Goal: Transaction & Acquisition: Purchase product/service

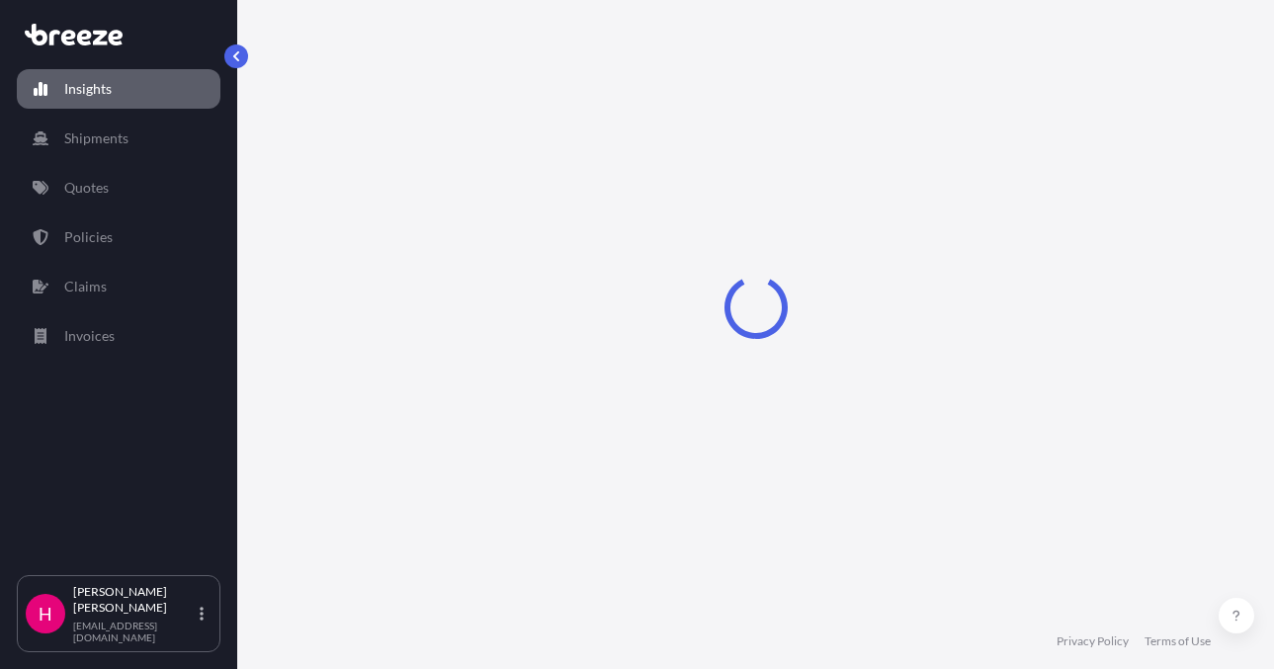
select select "2025"
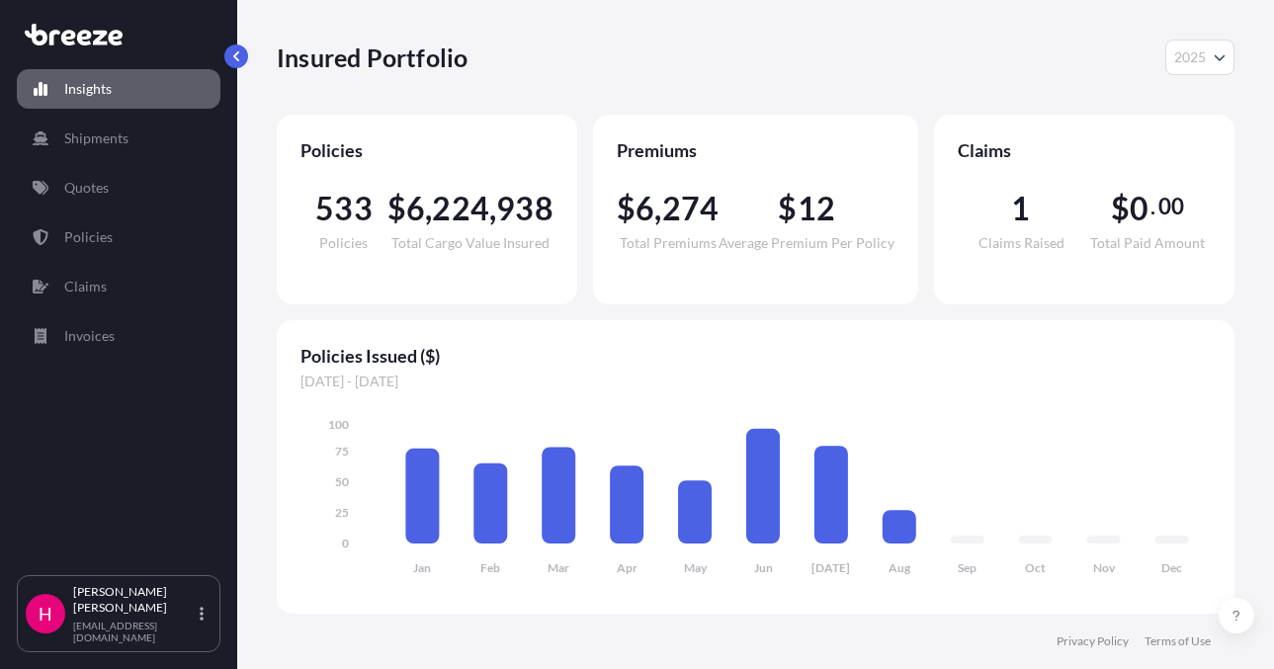
click at [1255, 347] on div "Insured Portfolio 2025 2025 2024 2023 2022 Policies 533 Policies $ 6 , 224 , 93…" at bounding box center [755, 307] width 1037 height 614
click at [144, 176] on link "Quotes" at bounding box center [119, 188] width 204 height 40
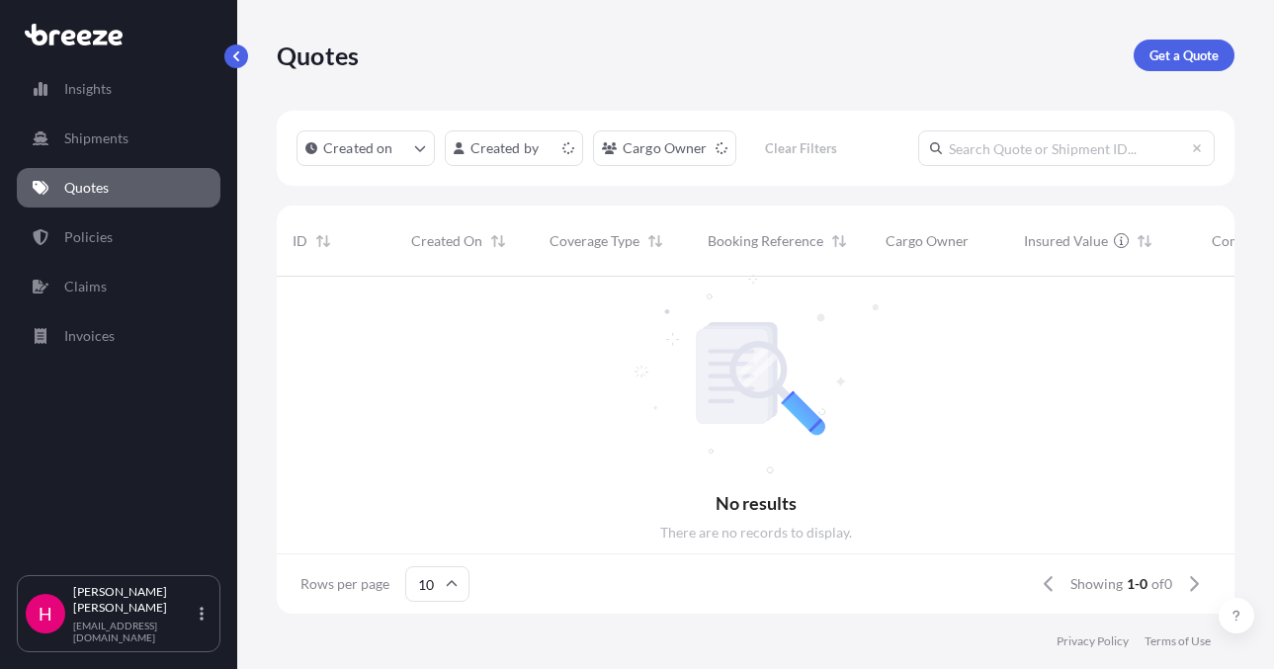
scroll to position [16, 16]
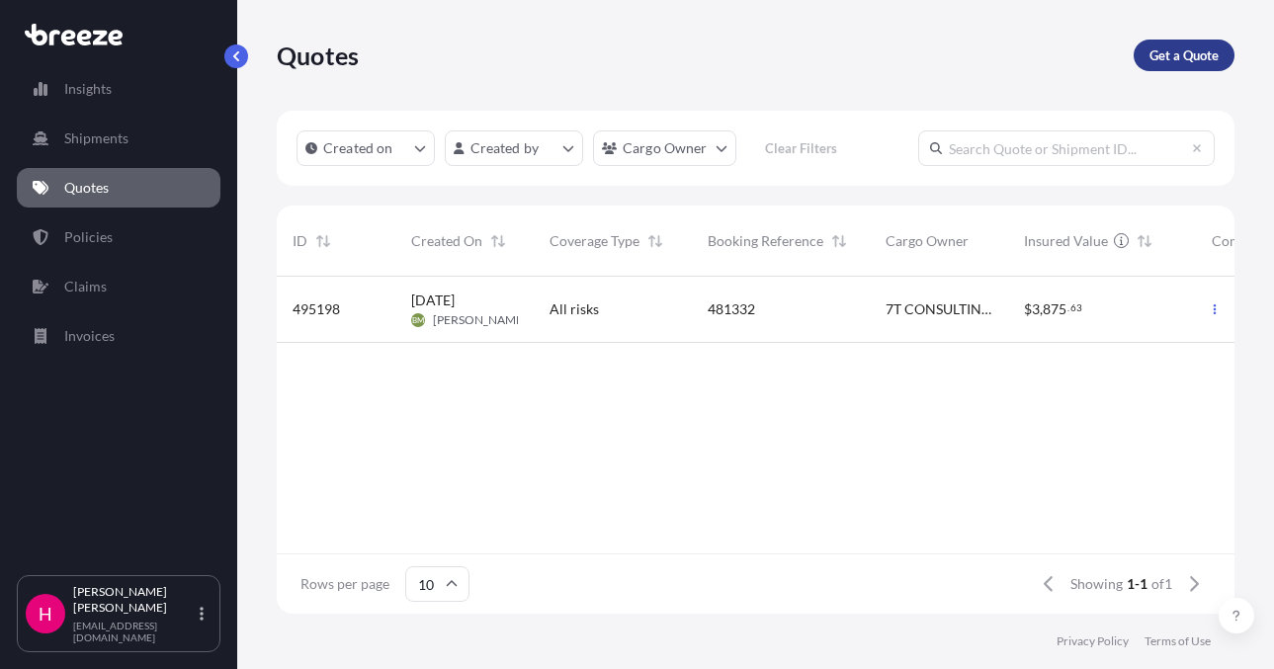
click at [1186, 43] on link "Get a Quote" at bounding box center [1183, 56] width 101 height 32
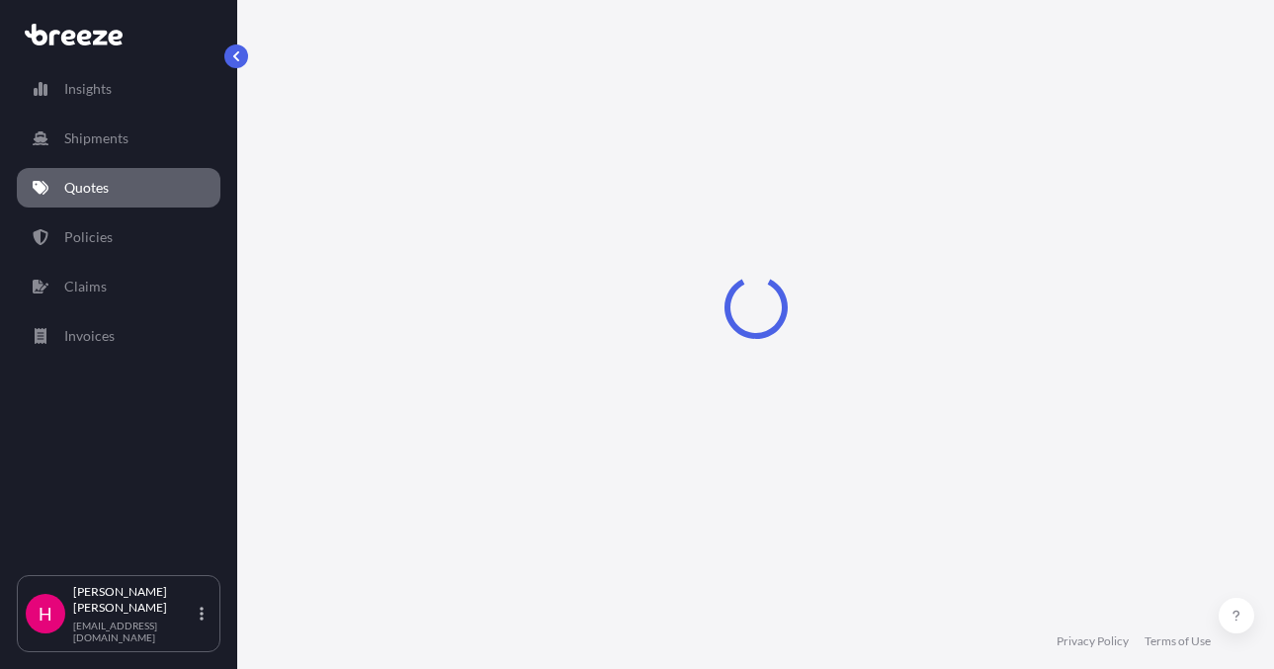
select select "Sea"
select select "1"
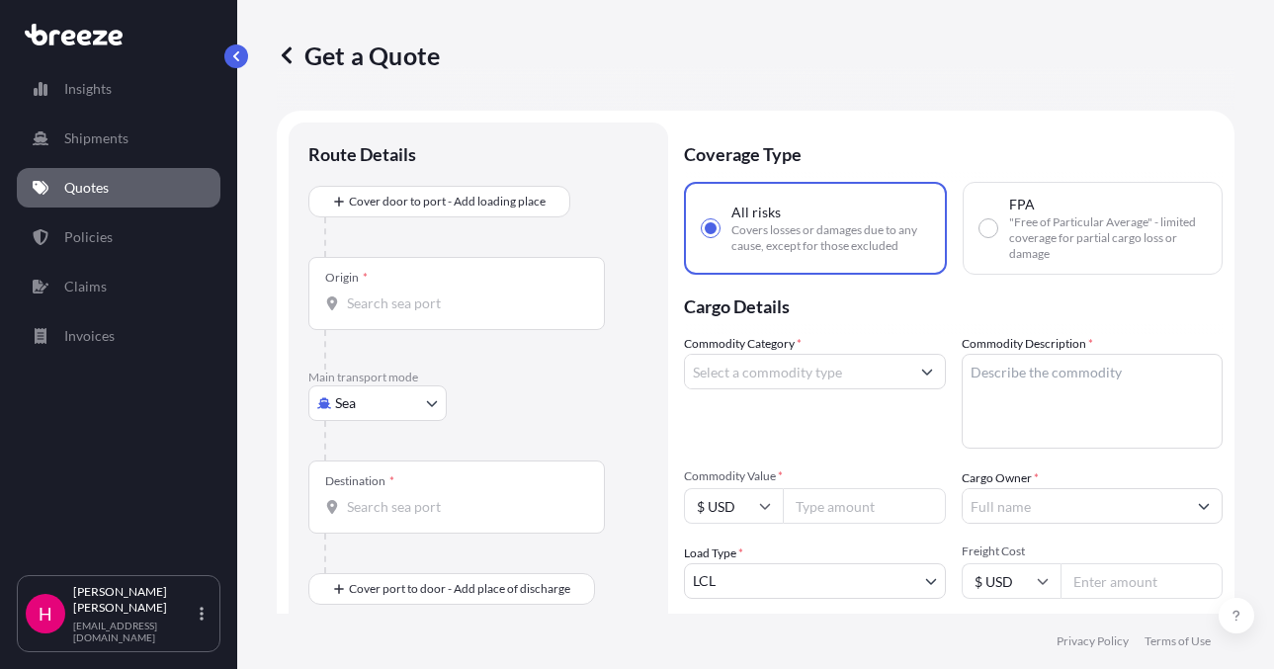
scroll to position [32, 0]
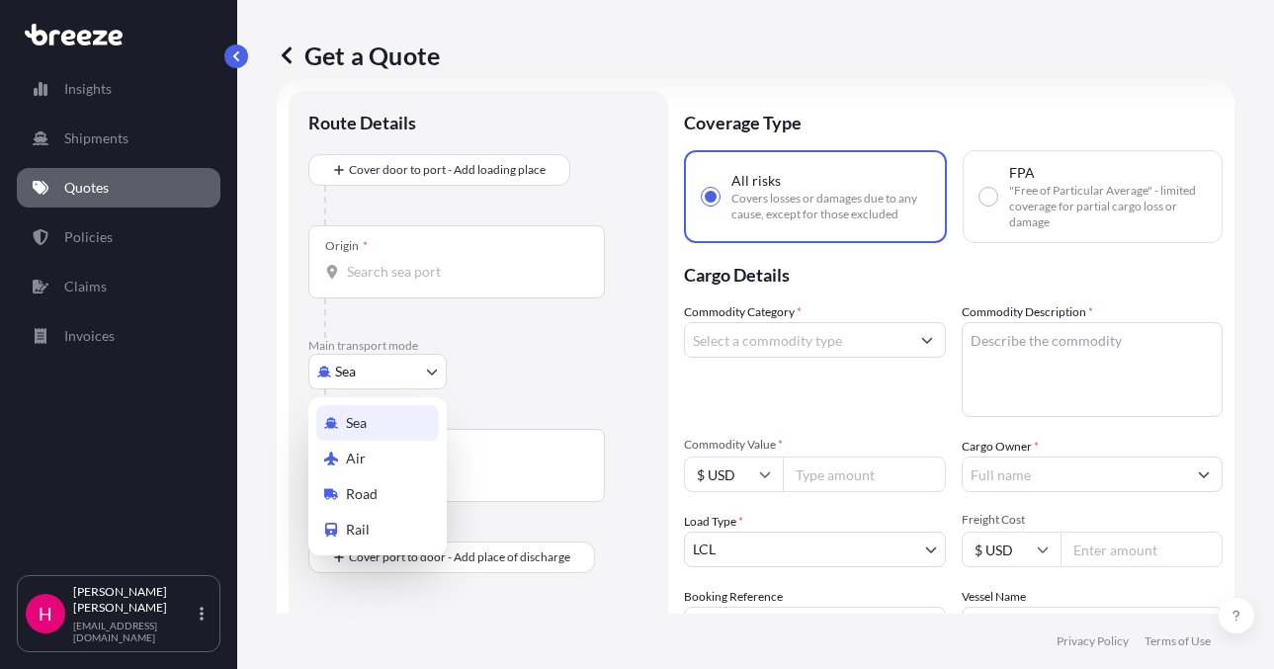
click at [410, 368] on body "Insights Shipments Quotes Policies Claims Invoices H [PERSON_NAME] [EMAIL_ADDRE…" at bounding box center [637, 334] width 1274 height 669
click at [391, 489] on div "Road" at bounding box center [377, 494] width 123 height 36
select select "Road"
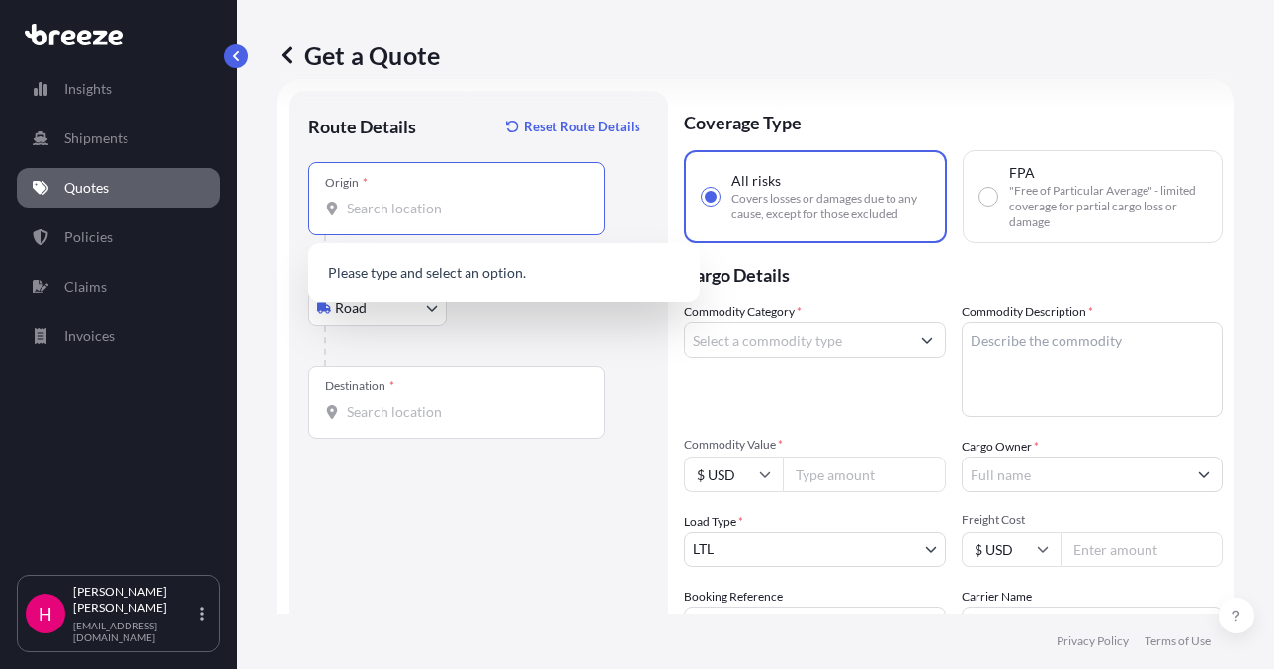
click at [488, 205] on input "Origin *" at bounding box center [463, 209] width 233 height 20
paste input "[STREET_ADDRESS]"
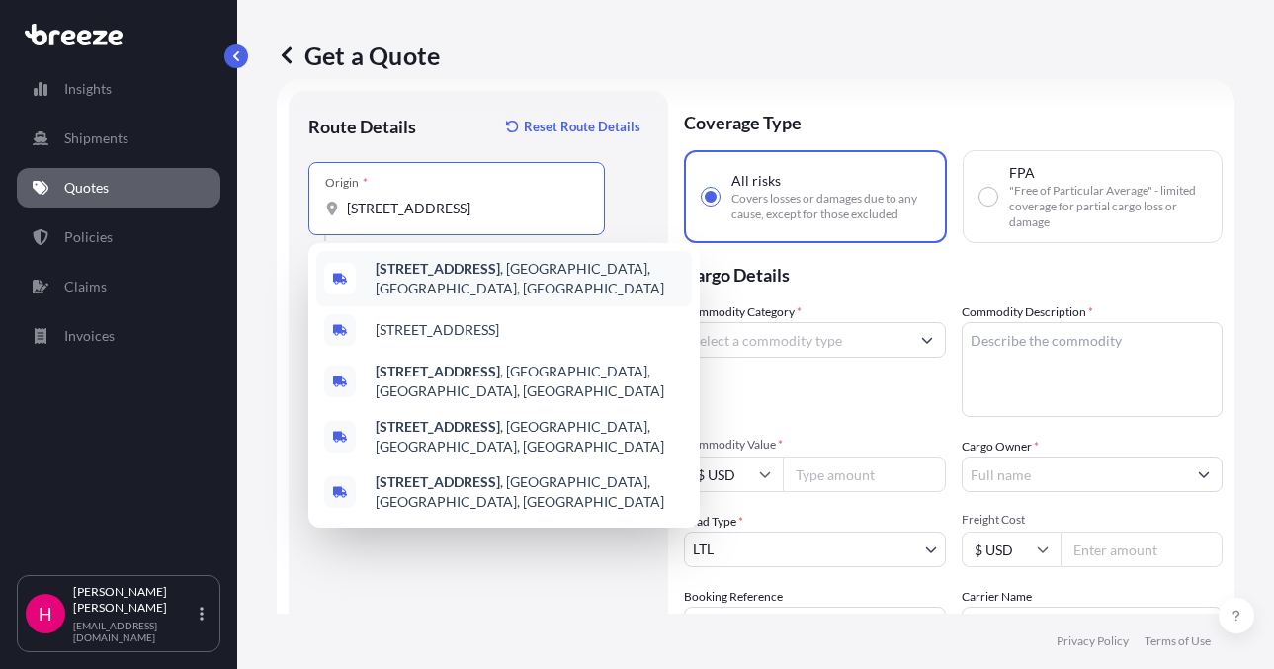
click at [489, 274] on b "[STREET_ADDRESS]" at bounding box center [438, 268] width 125 height 17
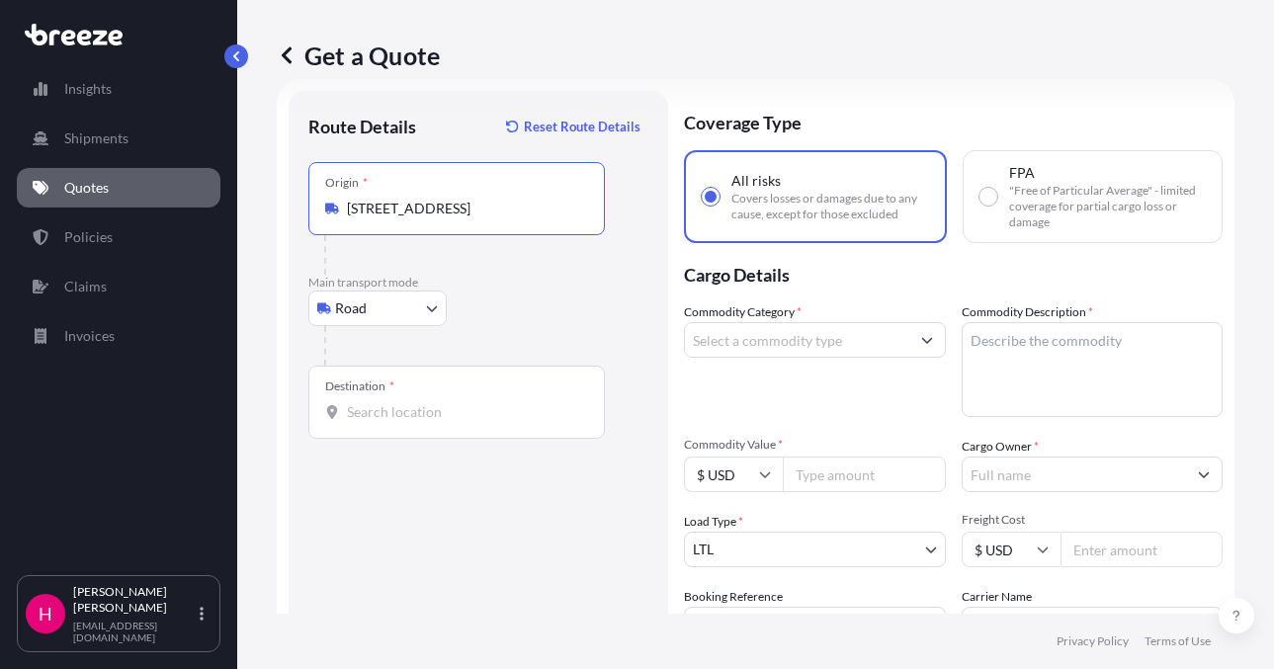
type input "[STREET_ADDRESS]"
click at [406, 424] on div "Destination *" at bounding box center [456, 402] width 296 height 73
click at [406, 422] on input "Destination *" at bounding box center [463, 412] width 233 height 20
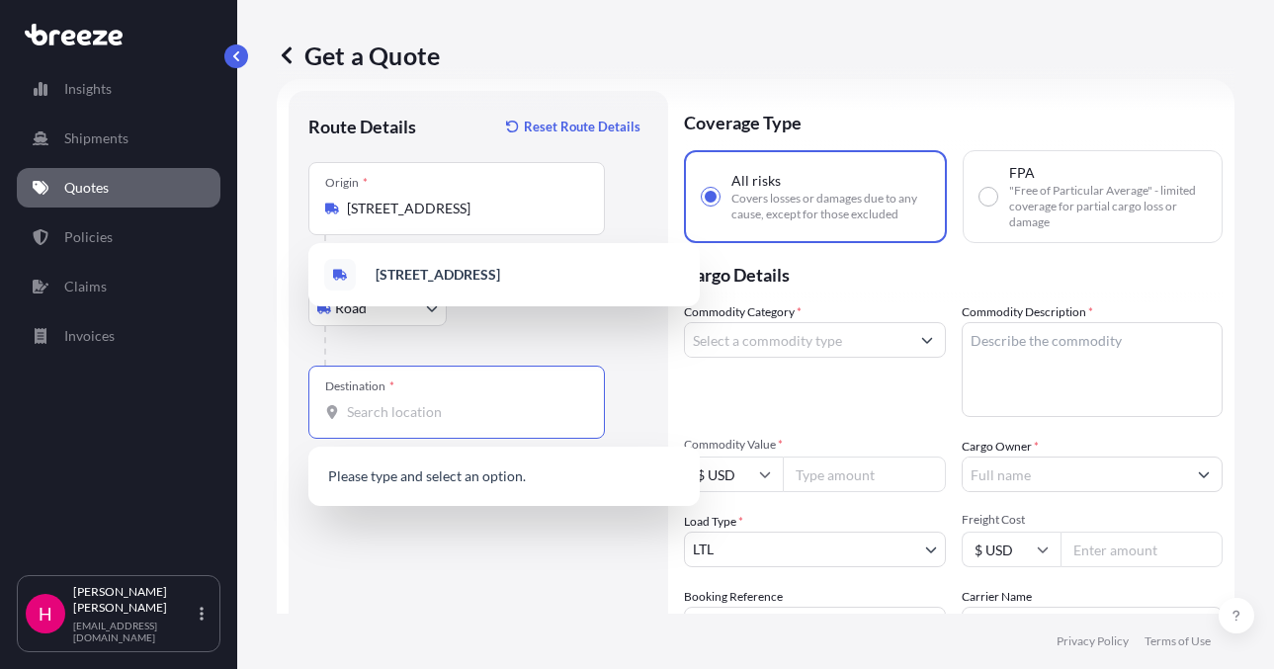
paste input "[STREET_ADDRESS][PERSON_NAME]"
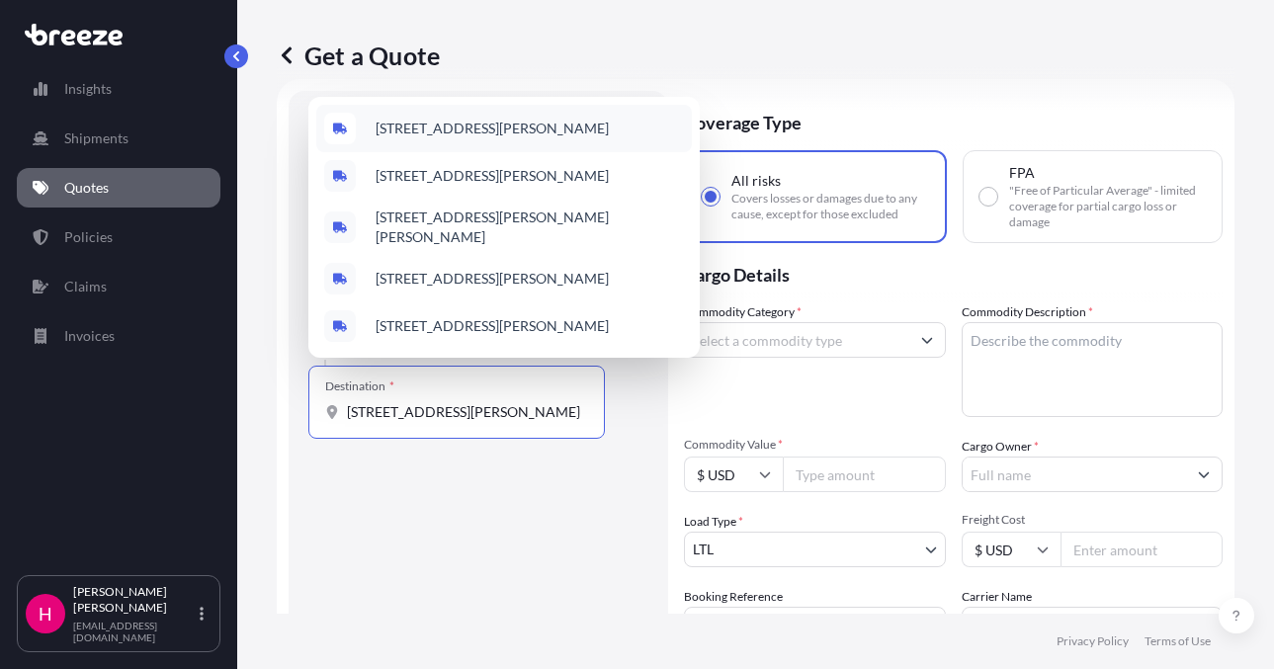
click at [489, 138] on span "[STREET_ADDRESS][PERSON_NAME]" at bounding box center [492, 129] width 233 height 20
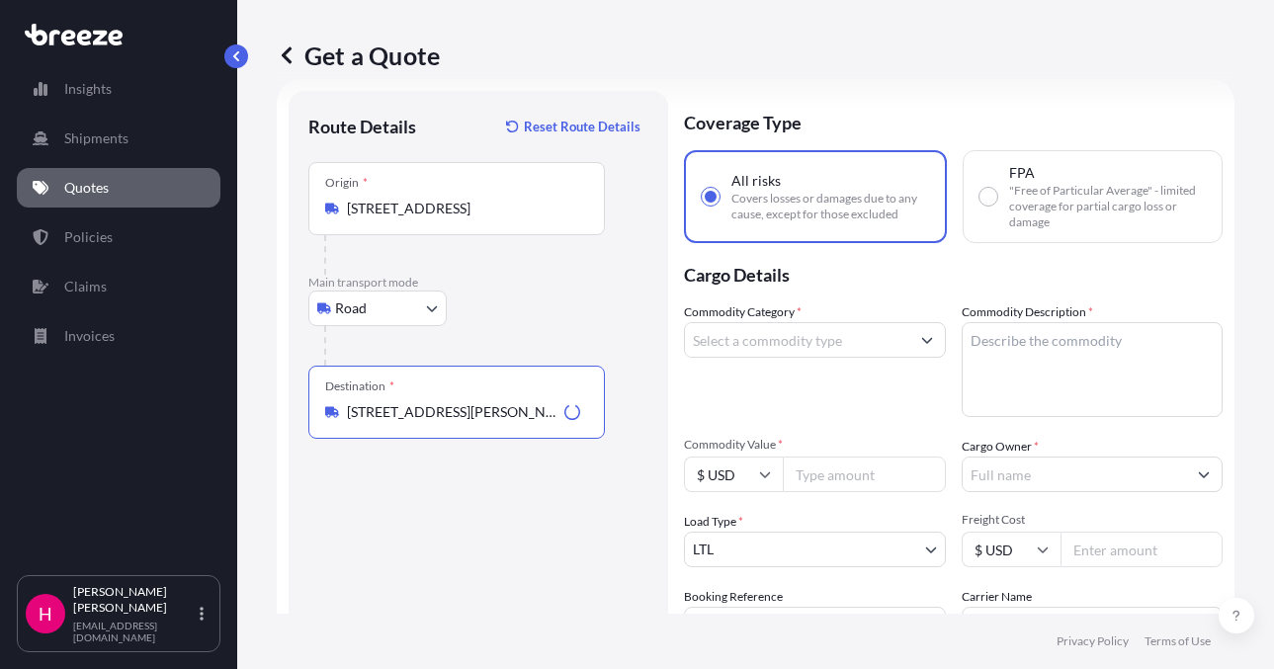
type input "[STREET_ADDRESS][PERSON_NAME]"
click at [489, 567] on div "Route Details Reset Route Details Place of loading Road Road Rail Origin * [STR…" at bounding box center [478, 452] width 340 height 682
drag, startPoint x: 1074, startPoint y: 340, endPoint x: 1060, endPoint y: 343, distance: 14.1
click at [1072, 340] on textarea "Commodity Description *" at bounding box center [1092, 369] width 262 height 95
paste textarea "PUMP"
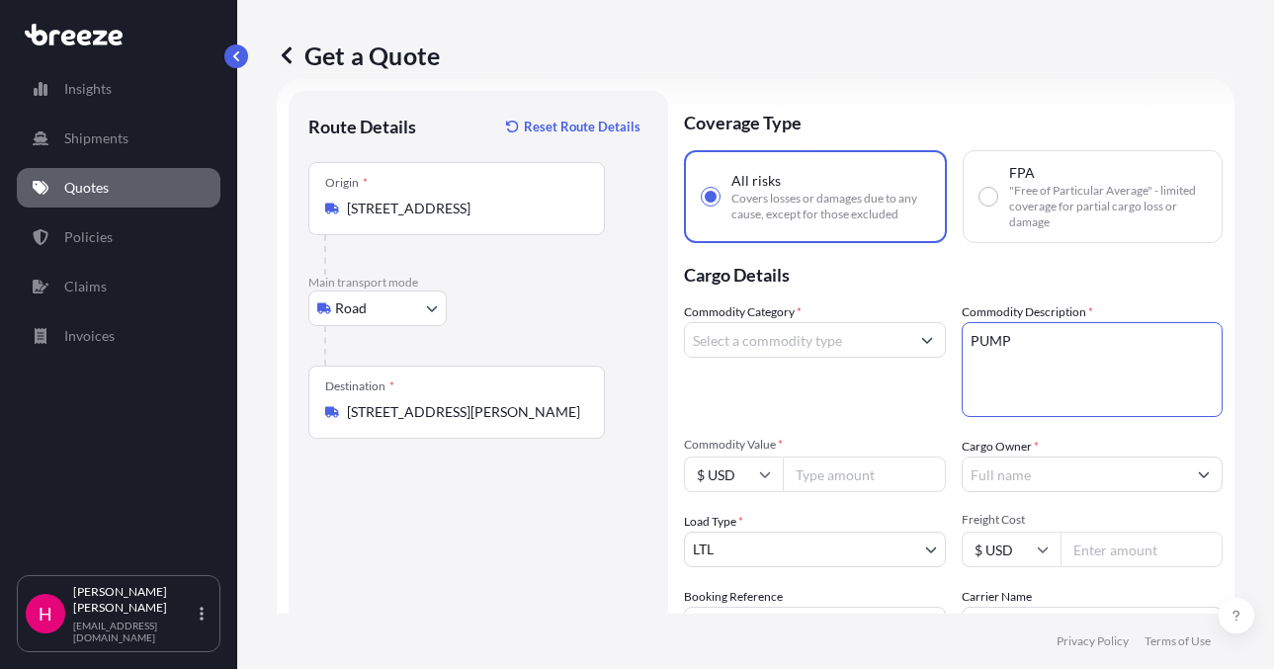
type textarea "PUMP"
click at [833, 348] on input "Commodity Category *" at bounding box center [797, 340] width 224 height 36
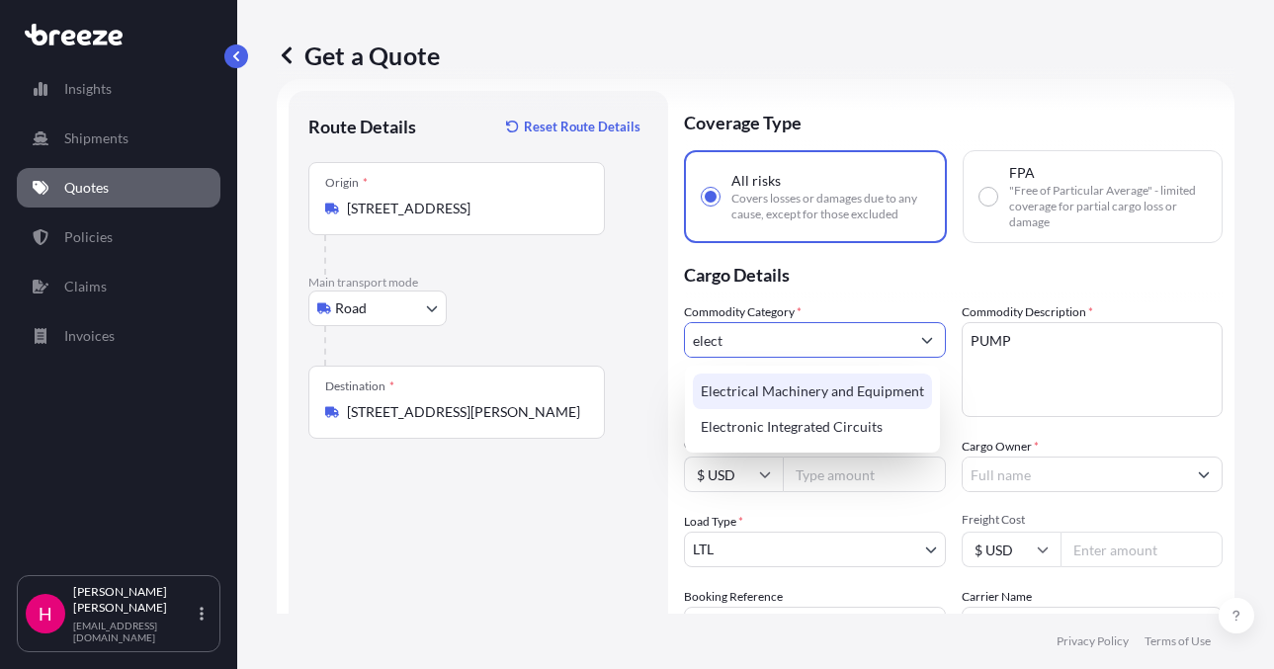
click at [799, 394] on div "Electrical Machinery and Equipment" at bounding box center [812, 392] width 239 height 36
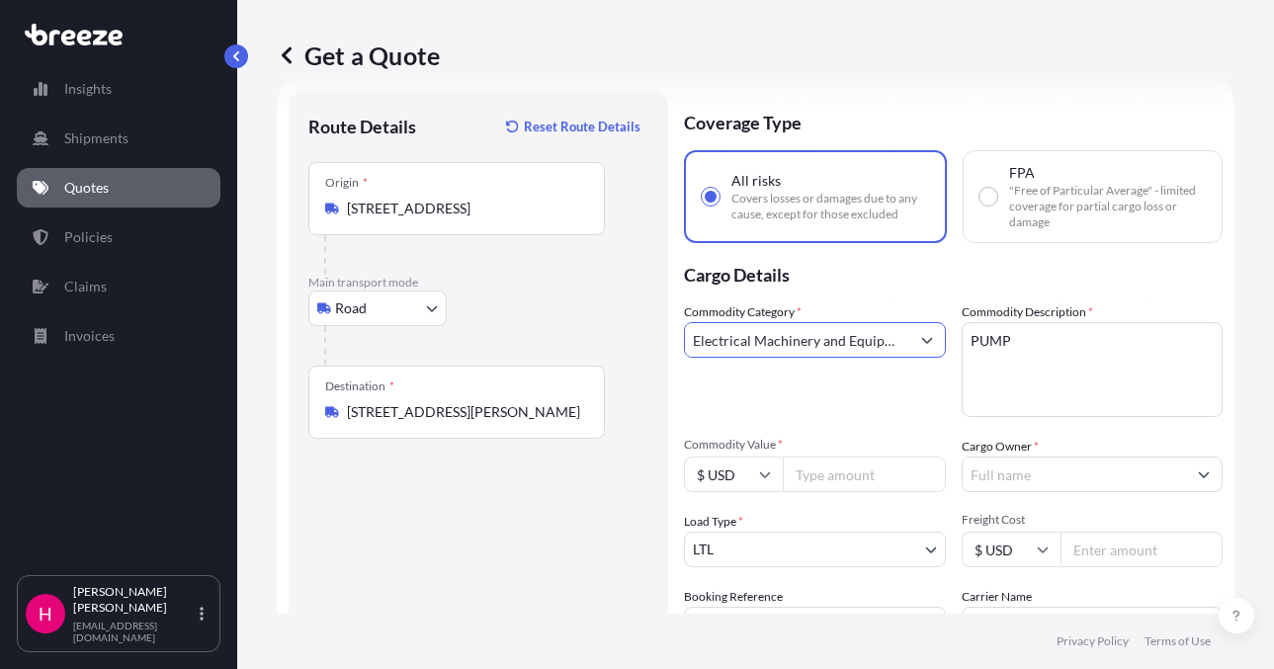
type input "Electrical Machinery and Equipment"
click at [523, 567] on div "Route Details Reset Route Details Place of loading Road Road Rail Origin * [STR…" at bounding box center [478, 452] width 340 height 682
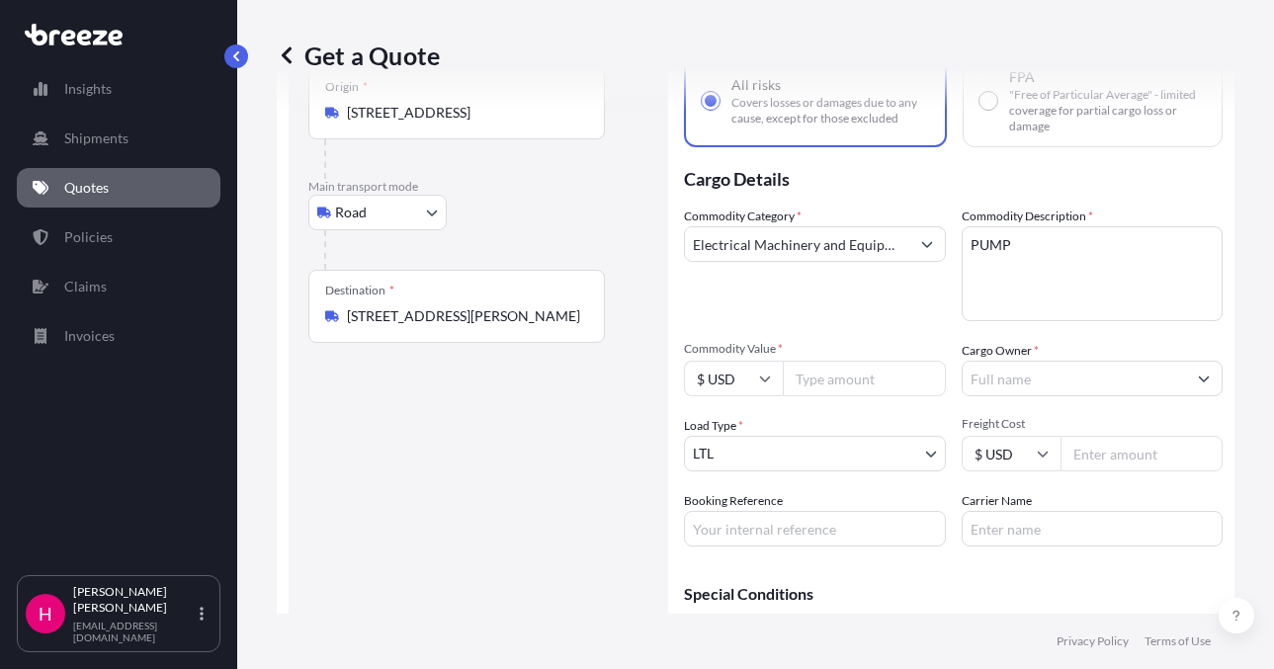
scroll to position [229, 0]
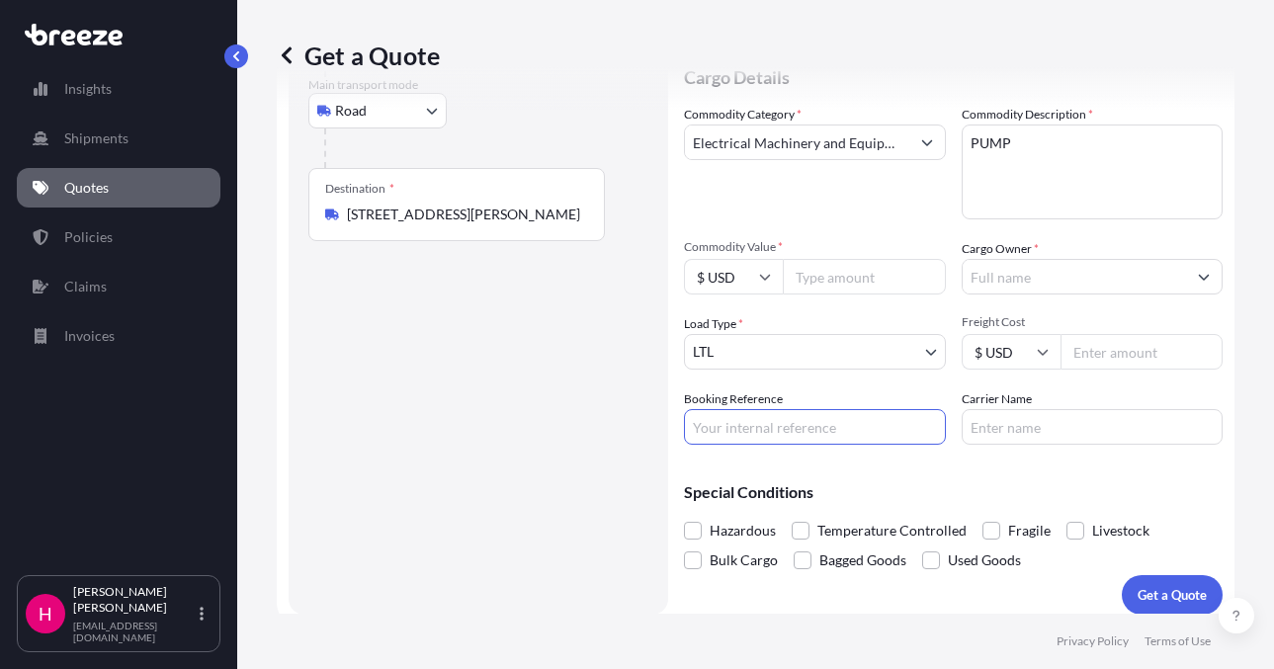
click at [753, 429] on input "Booking Reference" at bounding box center [815, 427] width 262 height 36
paste input "482714"
type input "482714"
click at [582, 442] on div "Route Details Reset Route Details Place of loading Road Road Rail Origin * [STR…" at bounding box center [478, 254] width 340 height 682
click at [1066, 437] on input "Carrier Name" at bounding box center [1092, 427] width 262 height 36
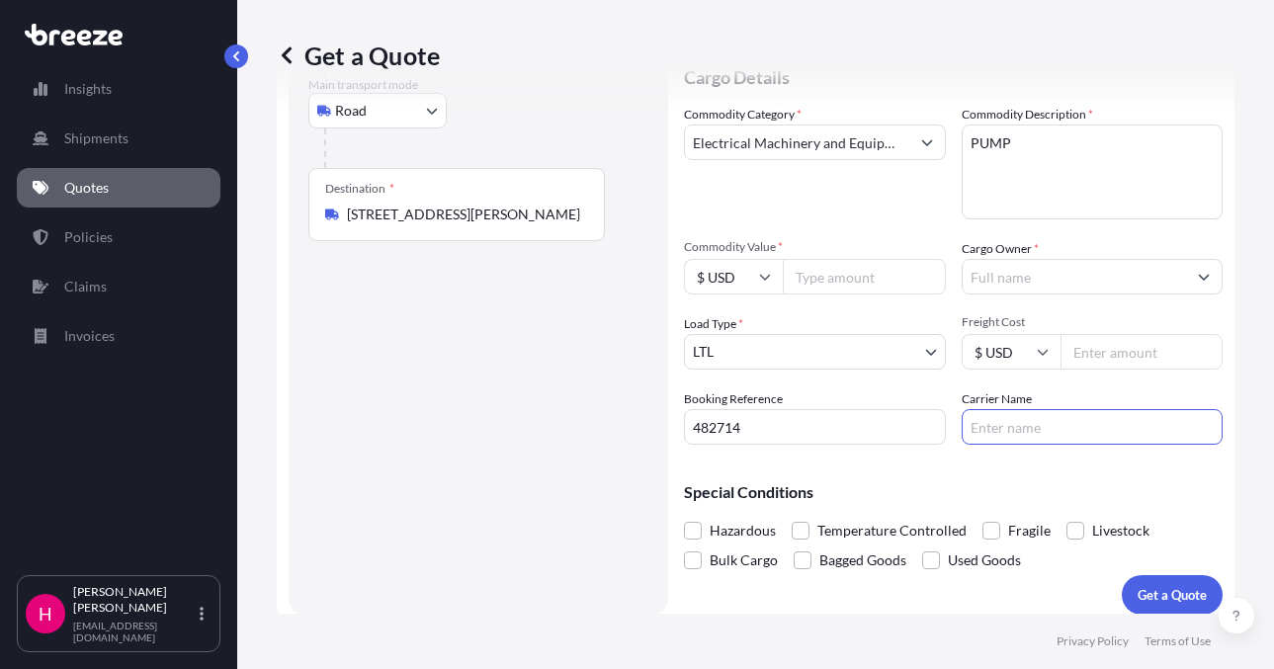
type input "[PERSON_NAME]"
click at [513, 424] on div "Route Details Reset Route Details Place of loading Road Road Rail Origin * [STR…" at bounding box center [478, 254] width 340 height 682
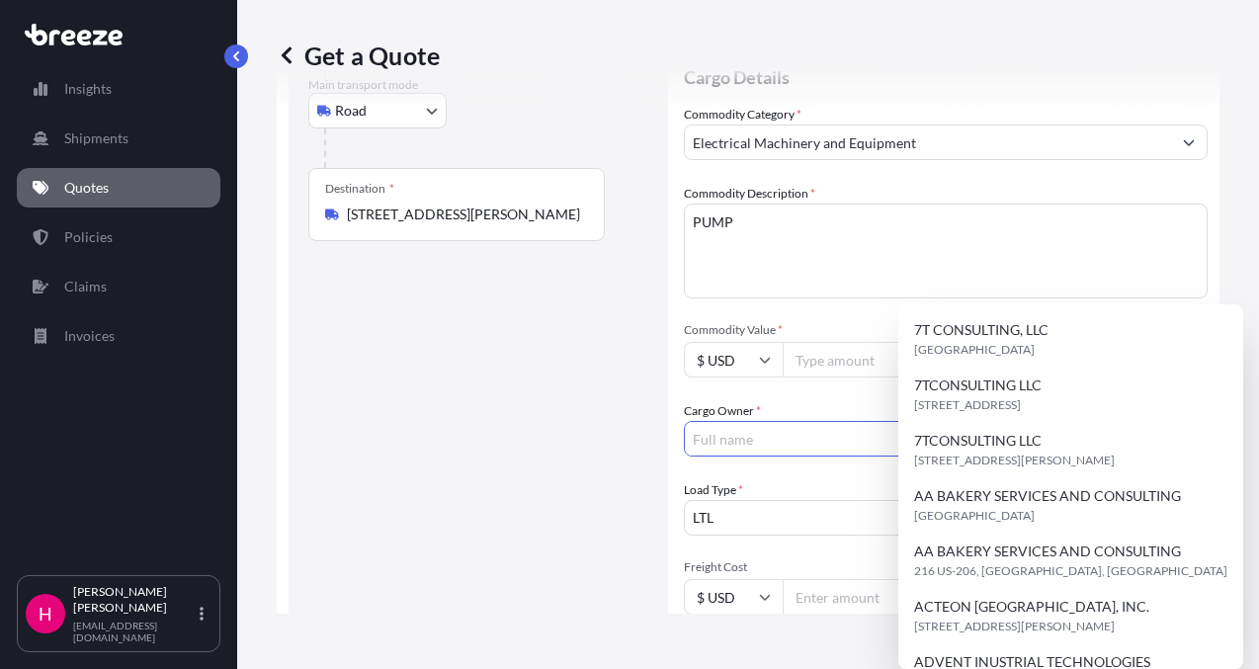
click at [1010, 421] on input "Cargo Owner *" at bounding box center [928, 439] width 486 height 36
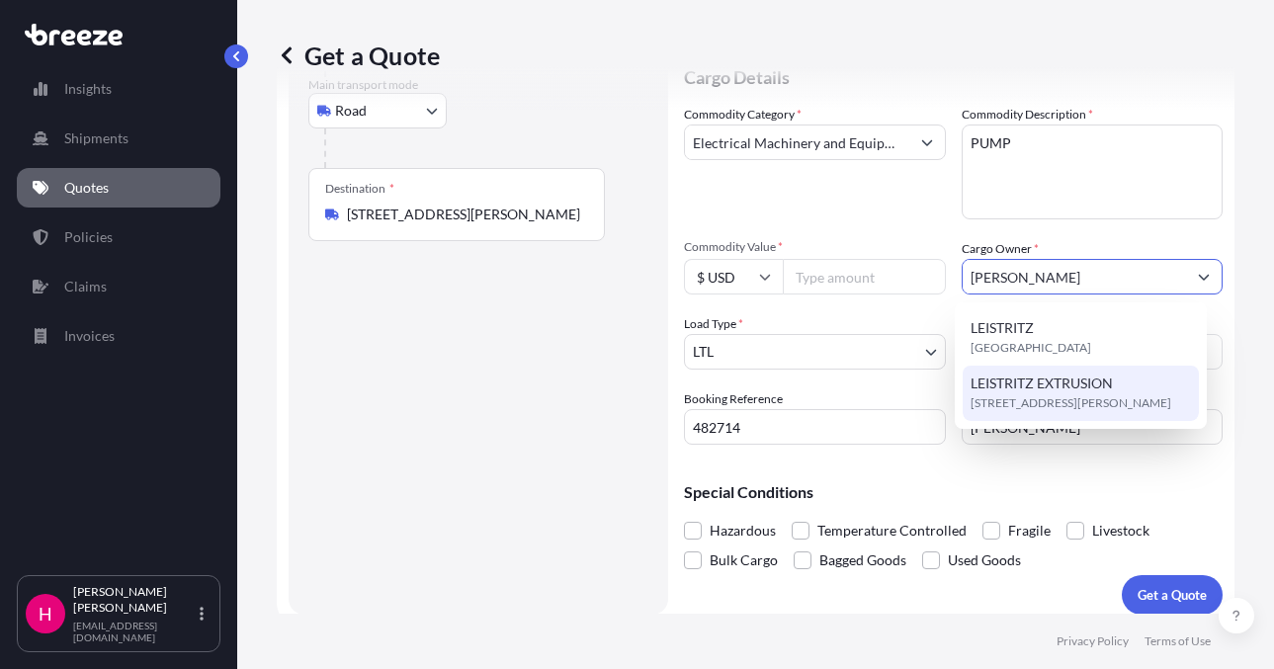
click at [998, 393] on span "[STREET_ADDRESS][PERSON_NAME]" at bounding box center [1070, 403] width 201 height 20
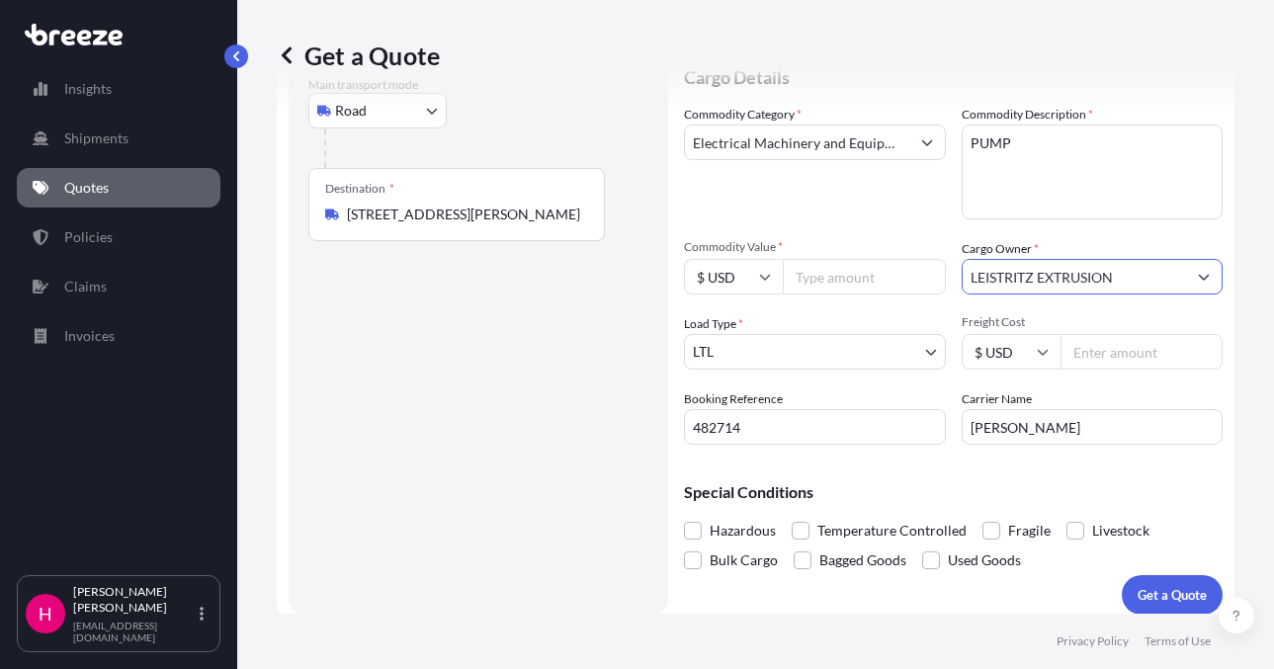
type input "LEISTRITZ EXTRUSION"
click at [398, 479] on div "Route Details Reset Route Details Place of loading Road Road Rail Origin * [STR…" at bounding box center [478, 254] width 340 height 682
click at [1232, 114] on div "Get a Quote Route Details Reset Route Details Place of loading Road Road Rail O…" at bounding box center [755, 307] width 1037 height 614
click at [851, 276] on input "Commodity Value *" at bounding box center [864, 277] width 163 height 36
type input "20326.93"
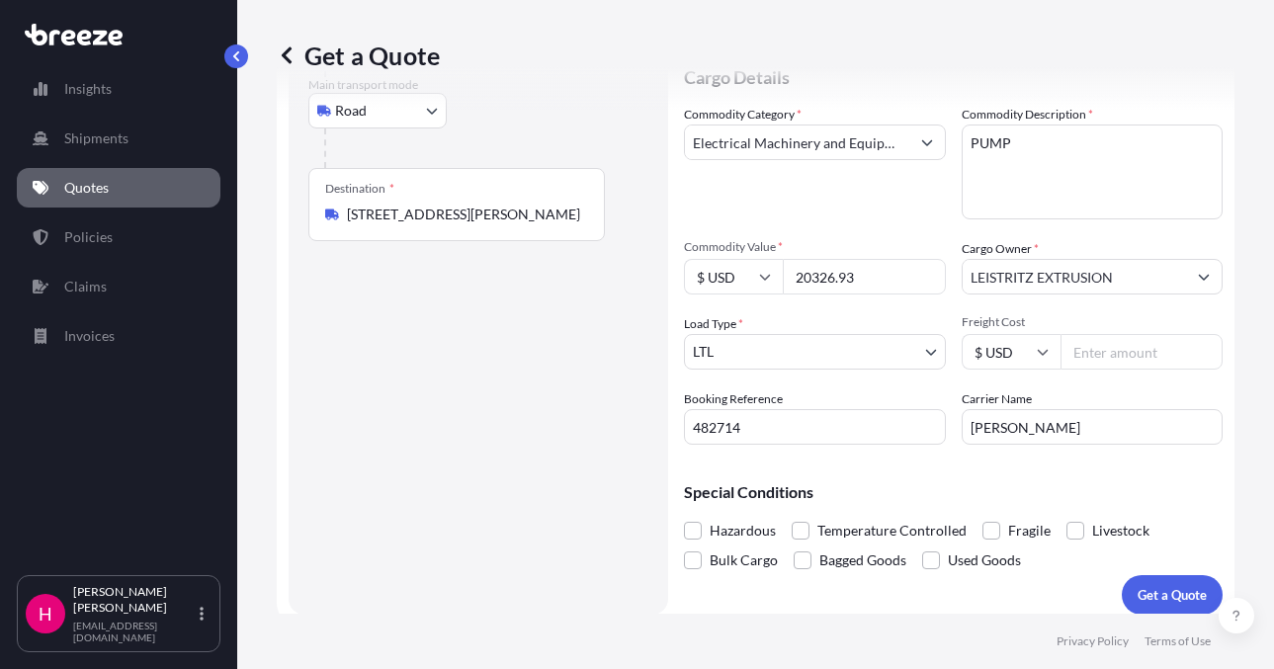
click at [567, 410] on div "Route Details Reset Route Details Place of loading Road Road Rail Origin * [STR…" at bounding box center [478, 254] width 340 height 682
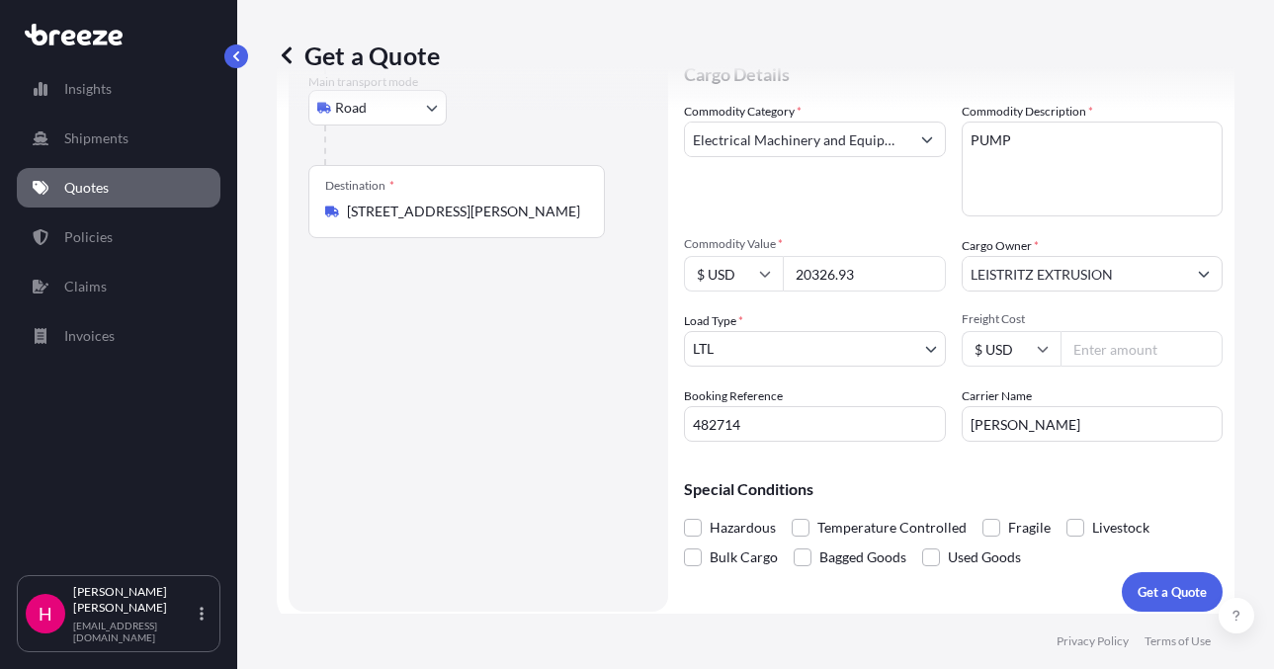
scroll to position [242, 0]
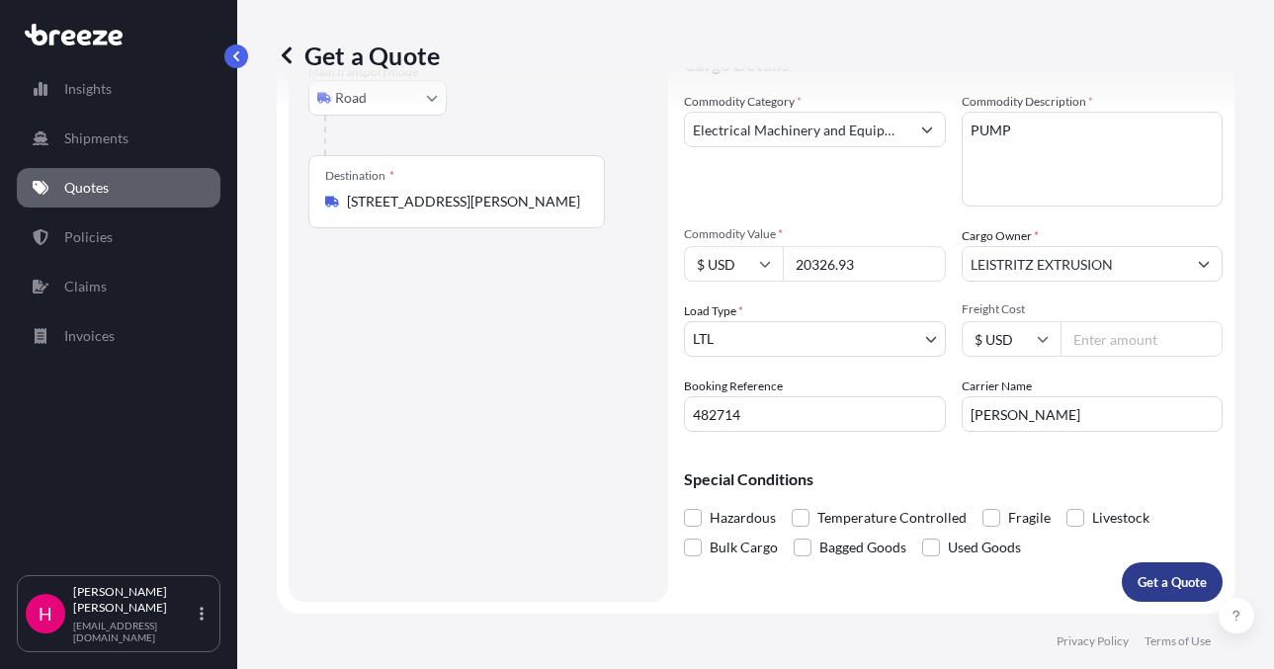
click at [1137, 579] on p "Get a Quote" at bounding box center [1171, 582] width 69 height 20
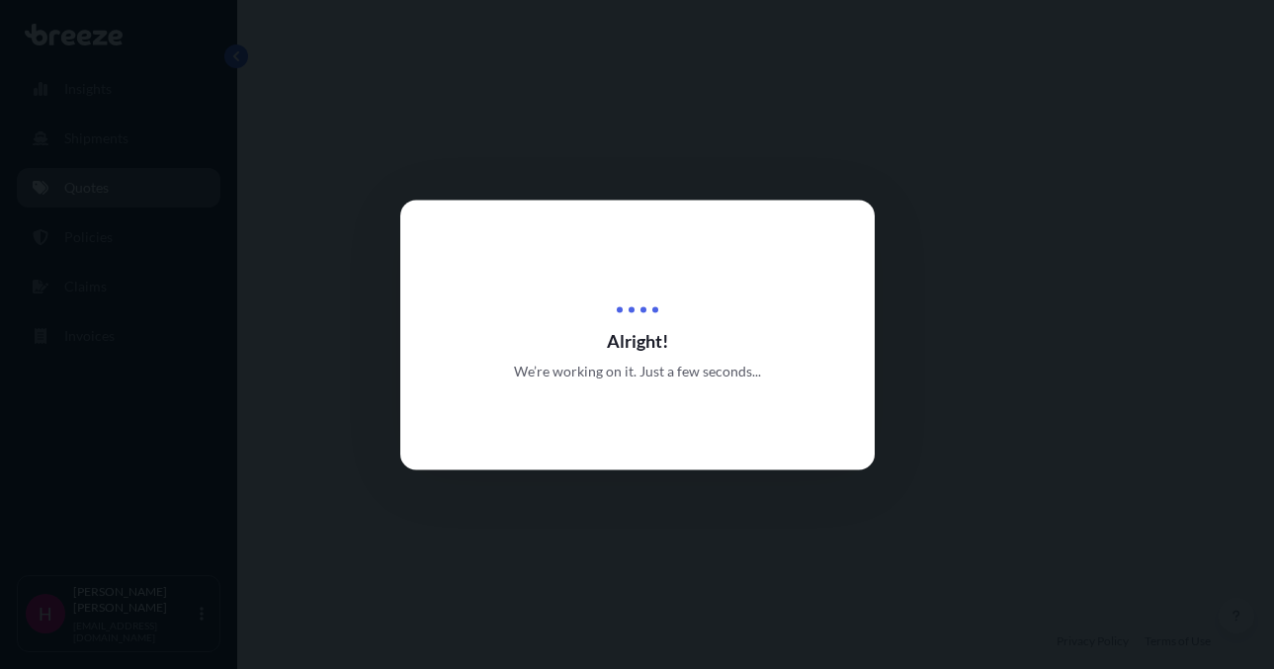
select select "Road"
select select "1"
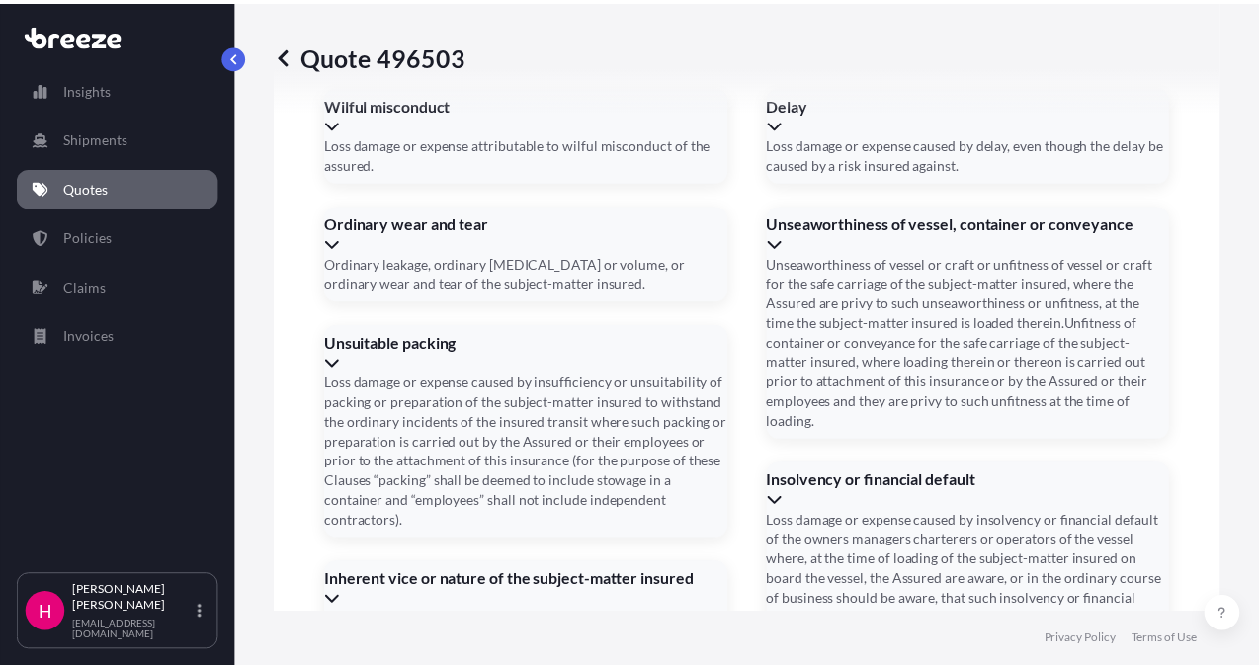
scroll to position [2880, 0]
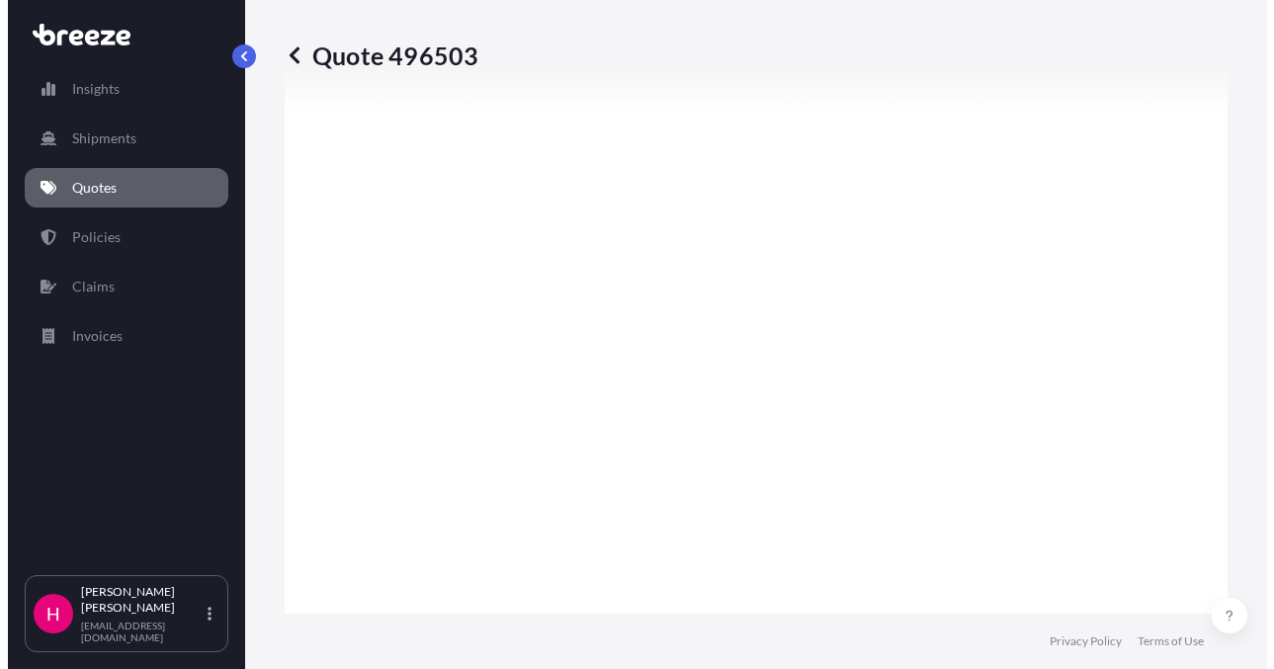
scroll to position [2912, 0]
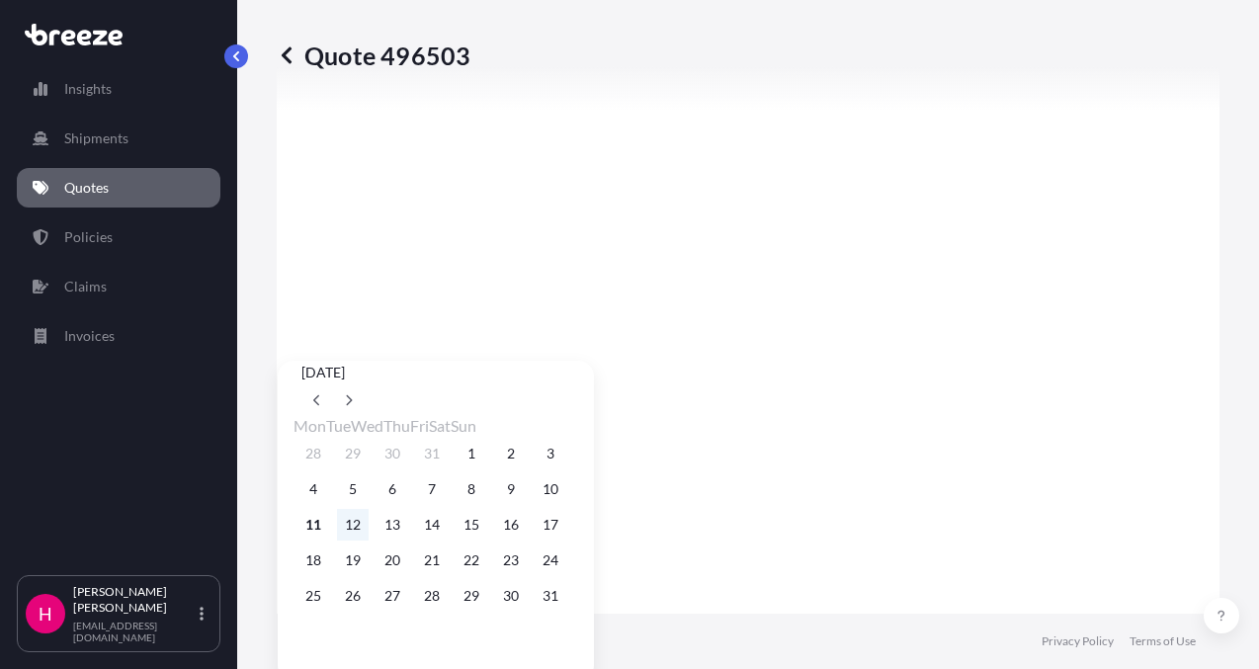
click at [356, 541] on button "12" at bounding box center [353, 525] width 32 height 32
type input "[DATE]"
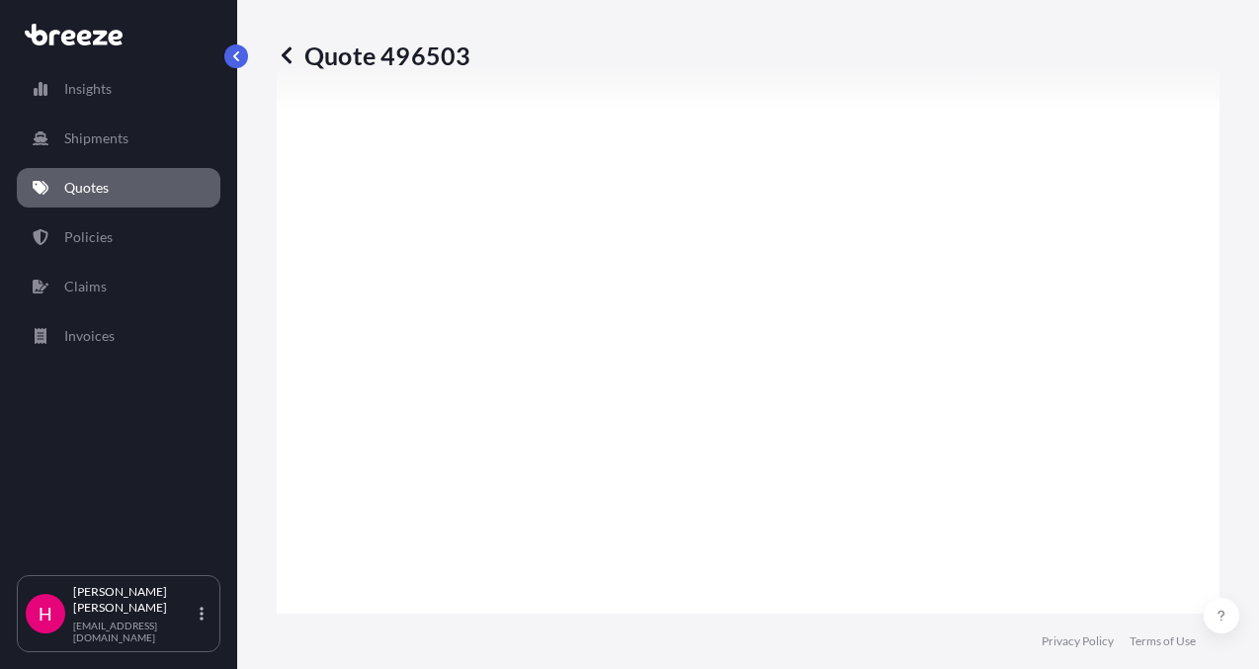
scroll to position [2880, 0]
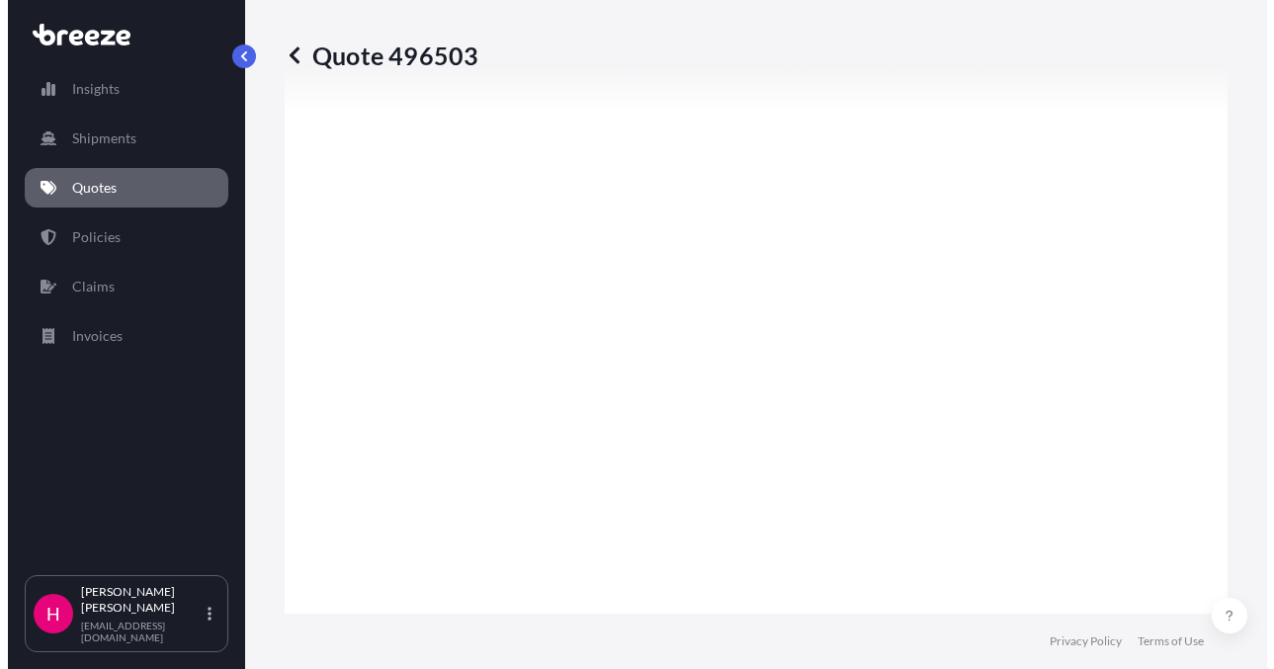
scroll to position [2912, 0]
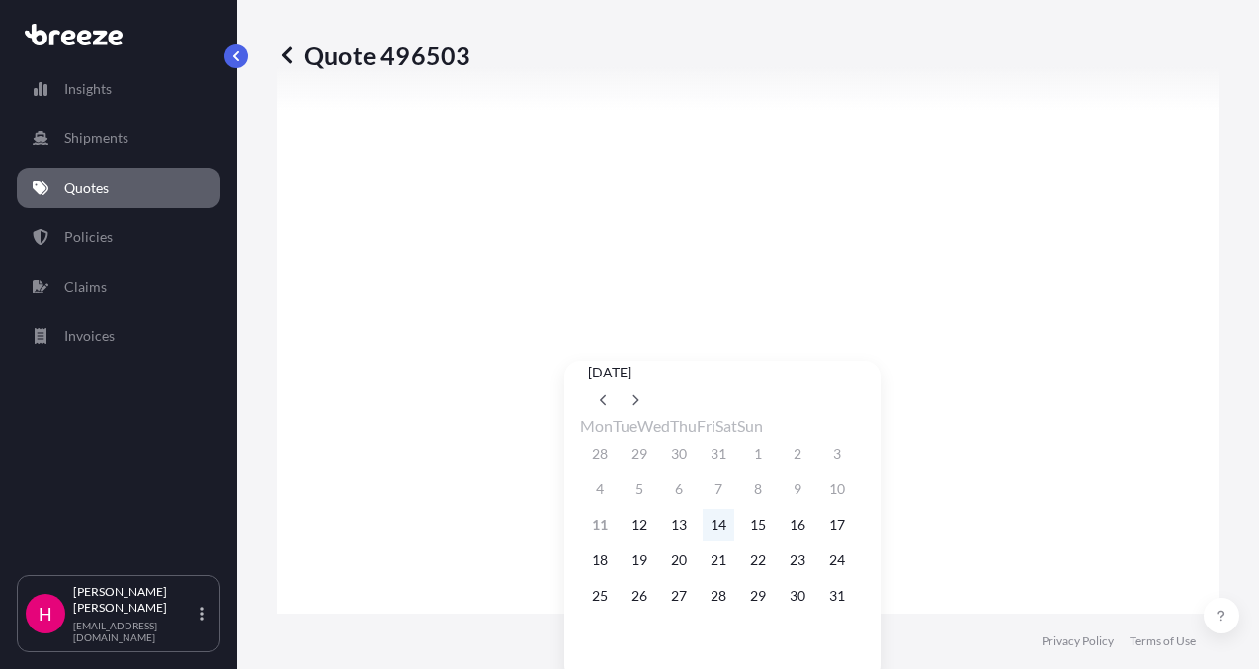
click at [731, 541] on button "14" at bounding box center [719, 525] width 32 height 32
type input "[DATE]"
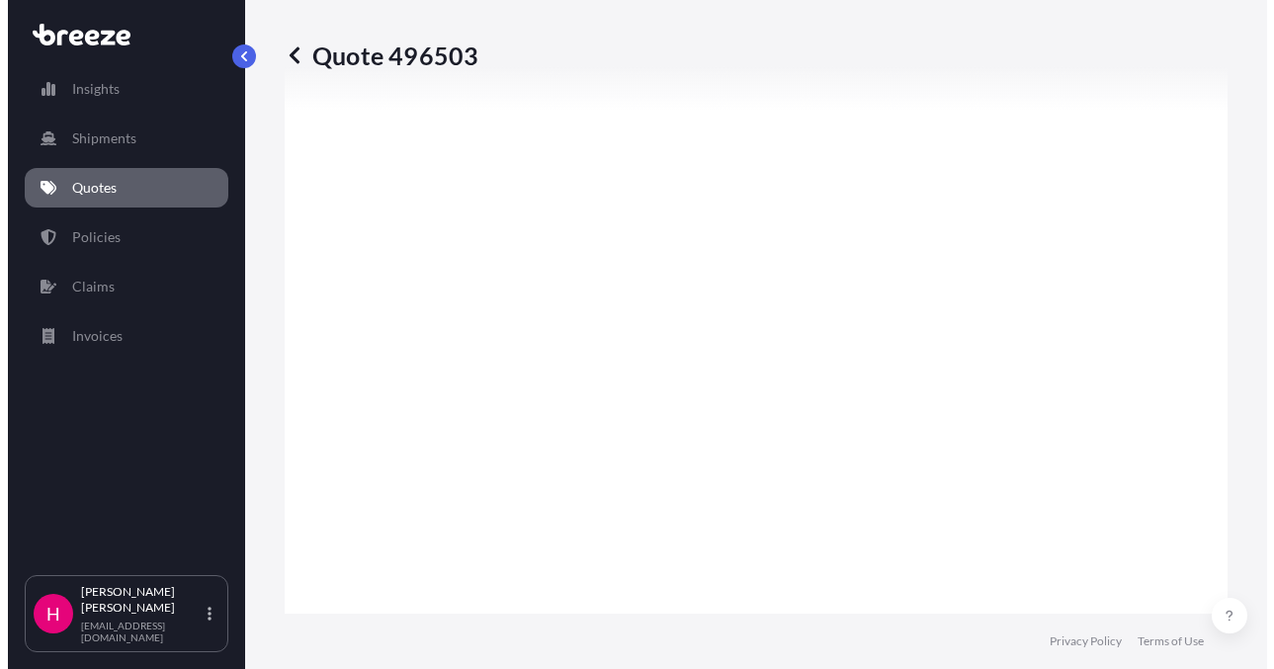
scroll to position [2880, 0]
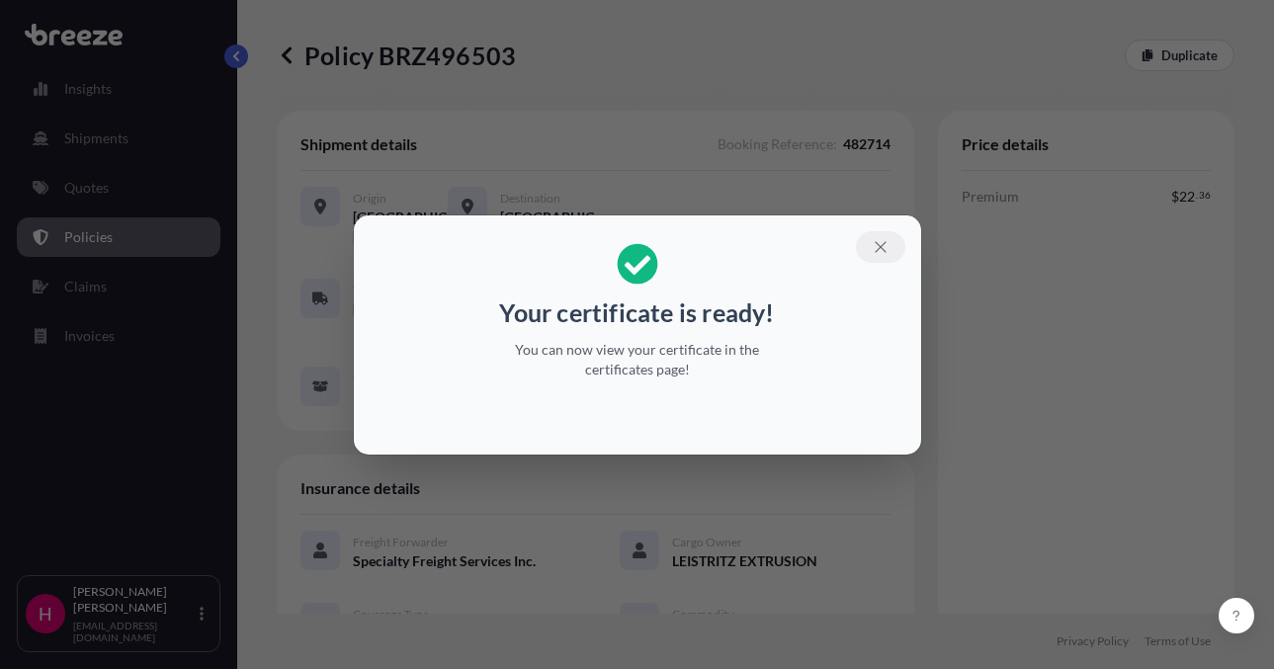
click at [889, 242] on button "button" at bounding box center [880, 247] width 49 height 32
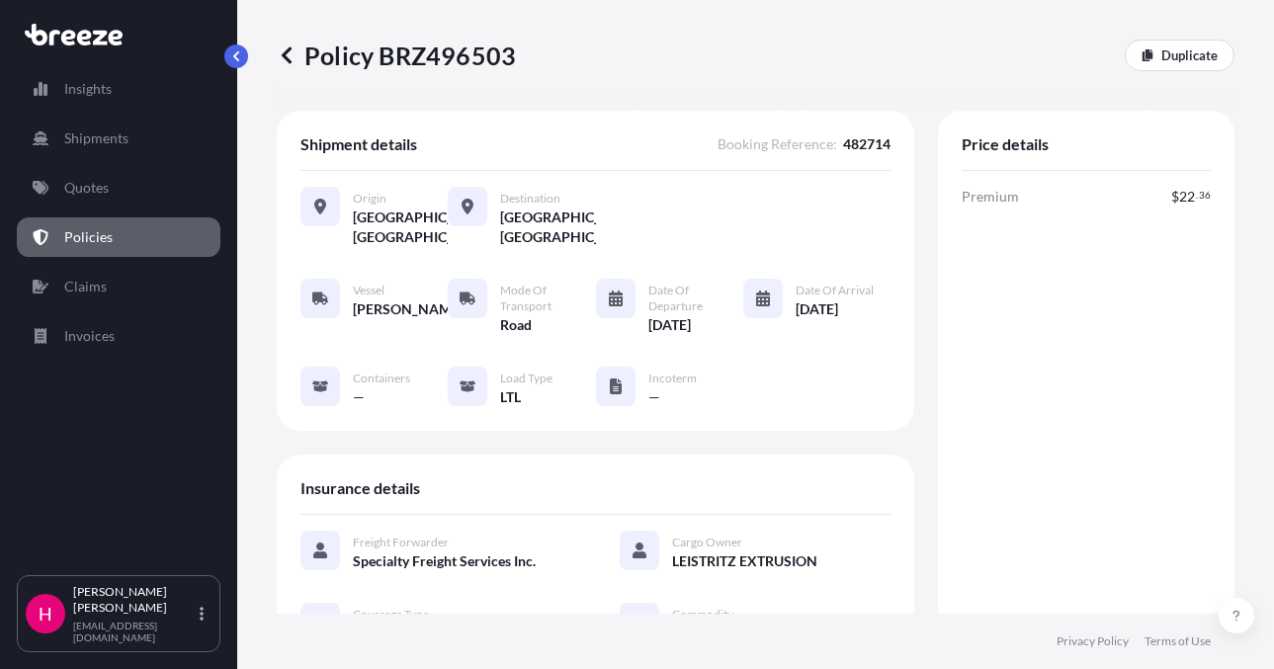
click at [453, 62] on p "Policy BRZ496503" at bounding box center [396, 56] width 239 height 32
copy p "BRZ496503"
click at [453, 62] on p "Policy BRZ496503" at bounding box center [396, 56] width 239 height 32
